Goal: Find specific page/section: Find specific page/section

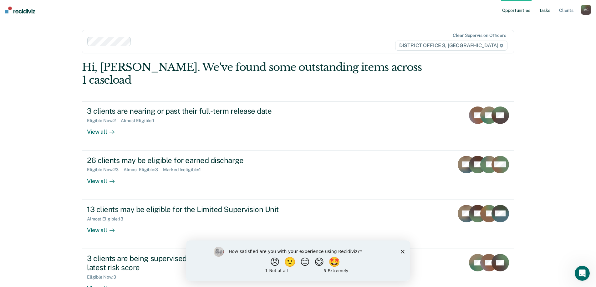
click at [543, 7] on link "Tasks" at bounding box center [545, 10] width 14 height 20
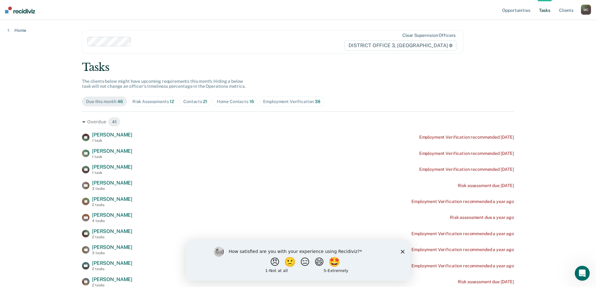
click at [162, 100] on div "Risk Assessments 12" at bounding box center [153, 101] width 42 height 5
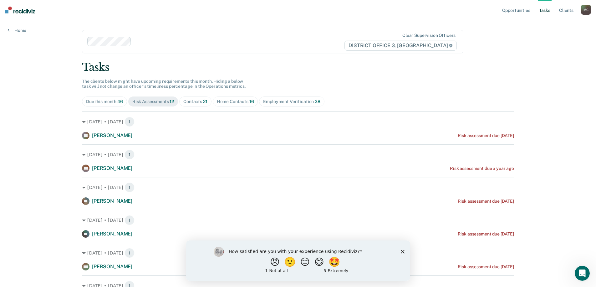
click at [189, 105] on span "Contacts 21" at bounding box center [195, 102] width 32 height 10
click at [223, 99] on div "Home Contacts 16" at bounding box center [235, 101] width 37 height 5
click at [276, 101] on div "Employment Verification 38" at bounding box center [291, 101] width 57 height 5
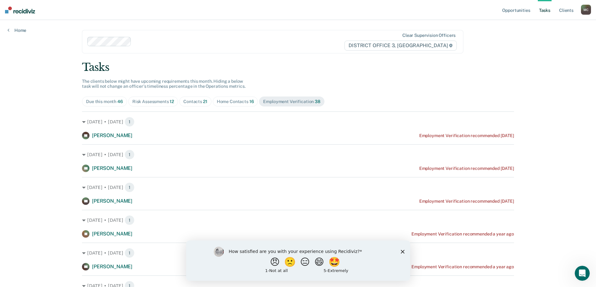
click at [224, 100] on div "Home Contacts 16" at bounding box center [235, 101] width 37 height 5
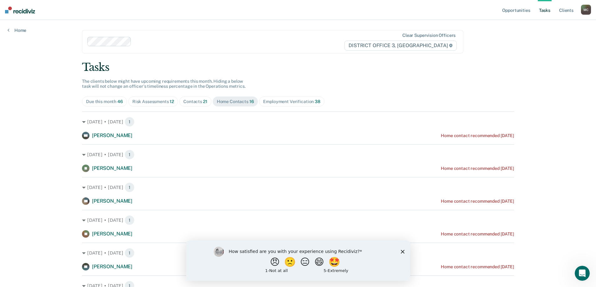
click at [167, 103] on div "Risk Assessments 12" at bounding box center [153, 101] width 42 height 5
click at [321, 268] on button "😄" at bounding box center [319, 262] width 15 height 13
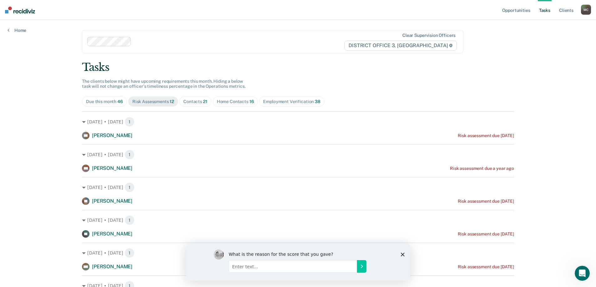
click at [404, 252] on div "What is the reason for the score that you gave?" at bounding box center [298, 262] width 224 height 38
click at [399, 256] on div "What is the reason for the score that you gave?" at bounding box center [298, 262] width 224 height 38
click at [400, 254] on div "What is the reason for the score that you gave?" at bounding box center [298, 262] width 224 height 38
click at [400, 254] on icon "Close survey" at bounding box center [402, 255] width 4 height 4
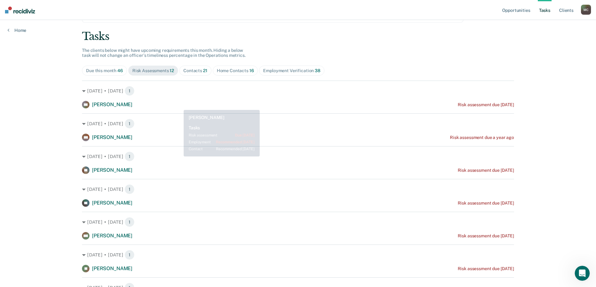
scroll to position [31, 0]
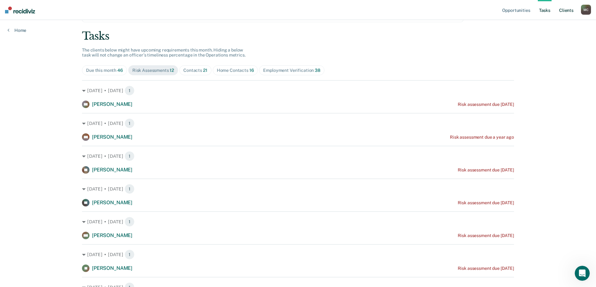
click at [558, 7] on link "Client s" at bounding box center [566, 10] width 17 height 20
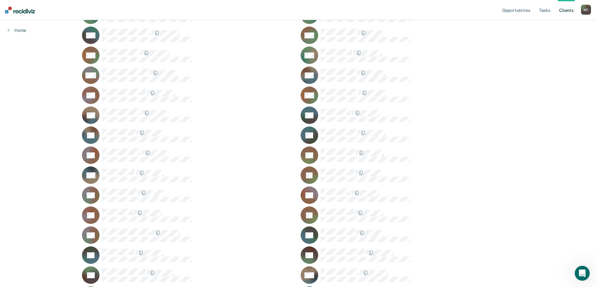
scroll to position [597, 0]
